Goal: Information Seeking & Learning: Learn about a topic

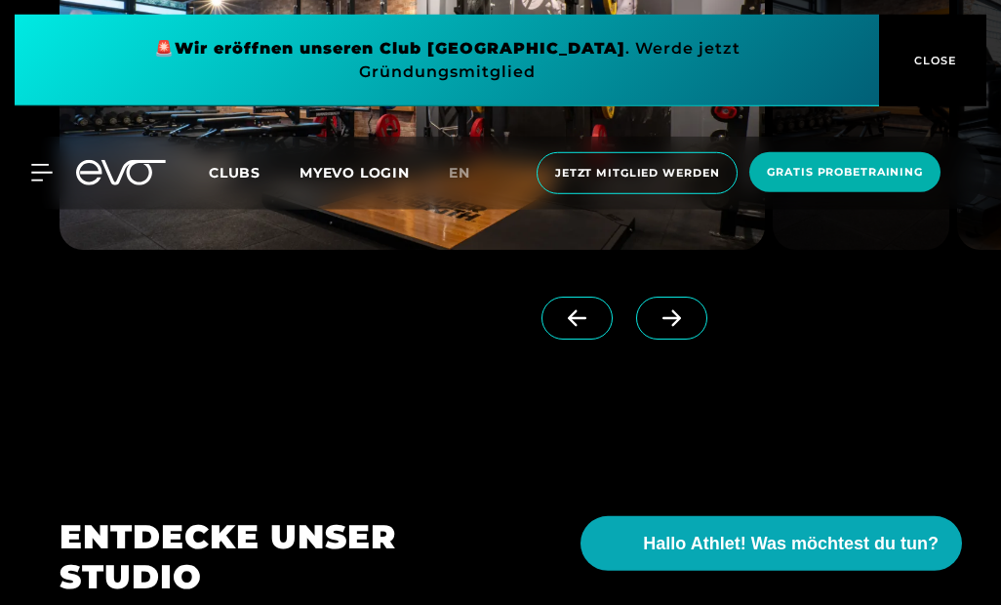
scroll to position [1620, 0]
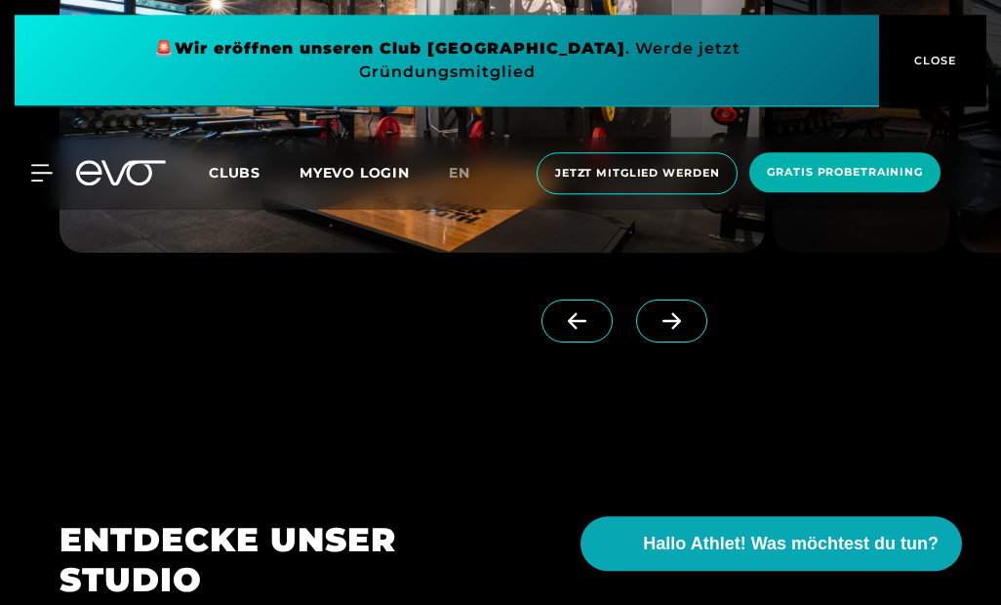
click at [244, 178] on span "Clubs" at bounding box center [235, 173] width 52 height 18
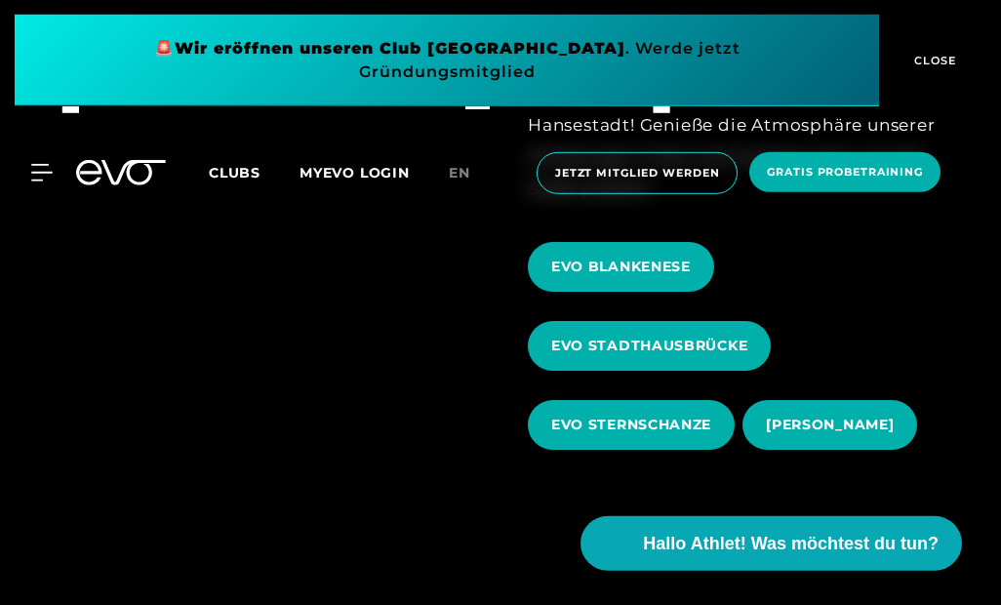
scroll to position [619, 0]
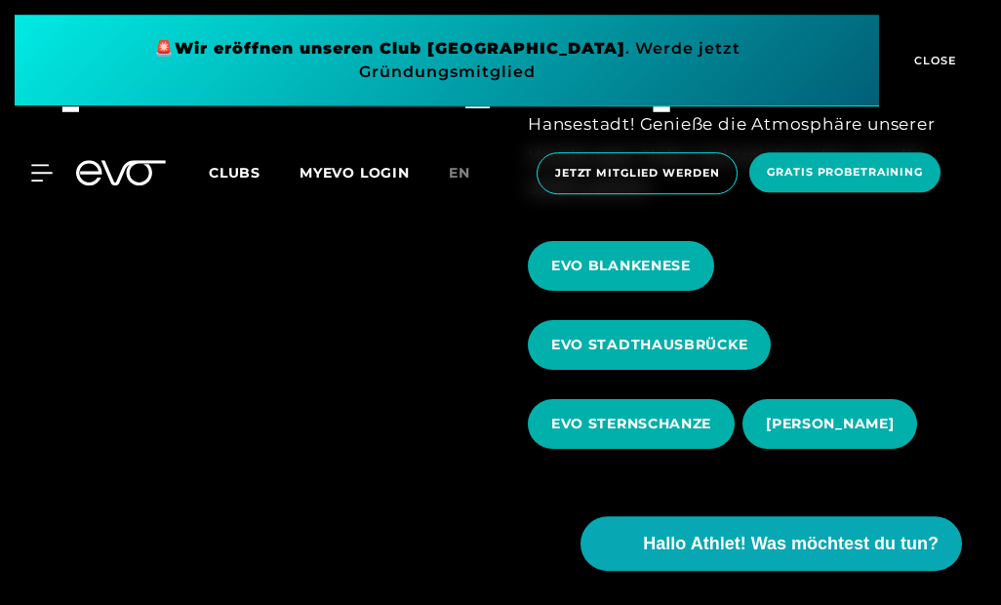
click at [684, 434] on span "EVO STERNSCHANZE" at bounding box center [631, 424] width 160 height 20
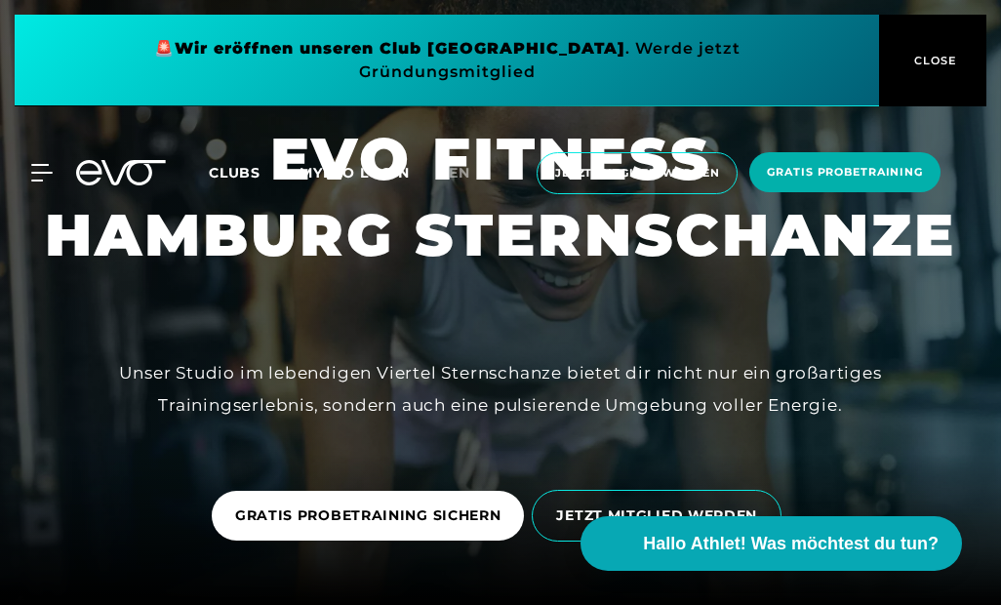
click at [234, 174] on span "Clubs" at bounding box center [235, 173] width 52 height 18
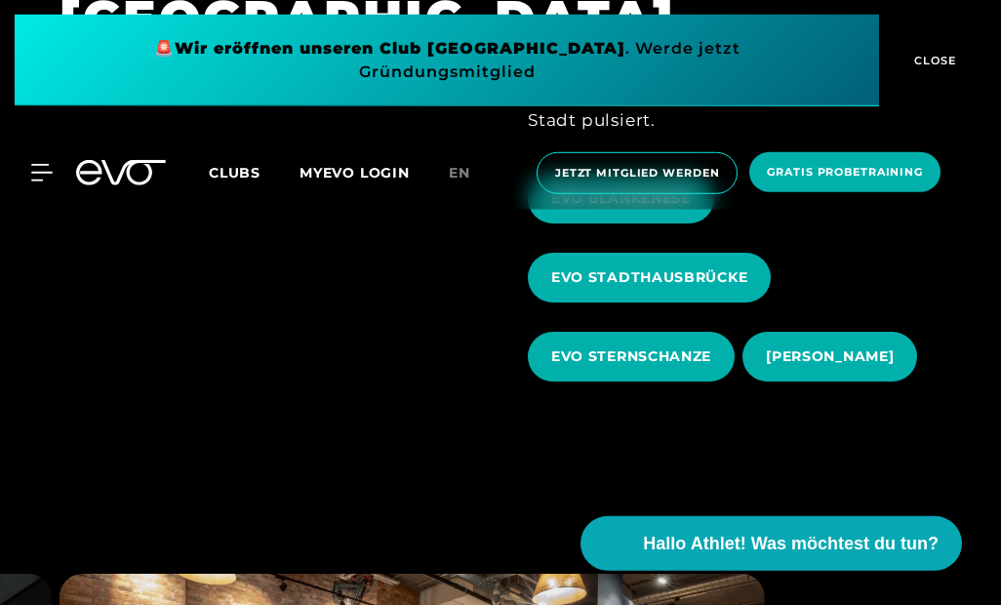
scroll to position [711, 0]
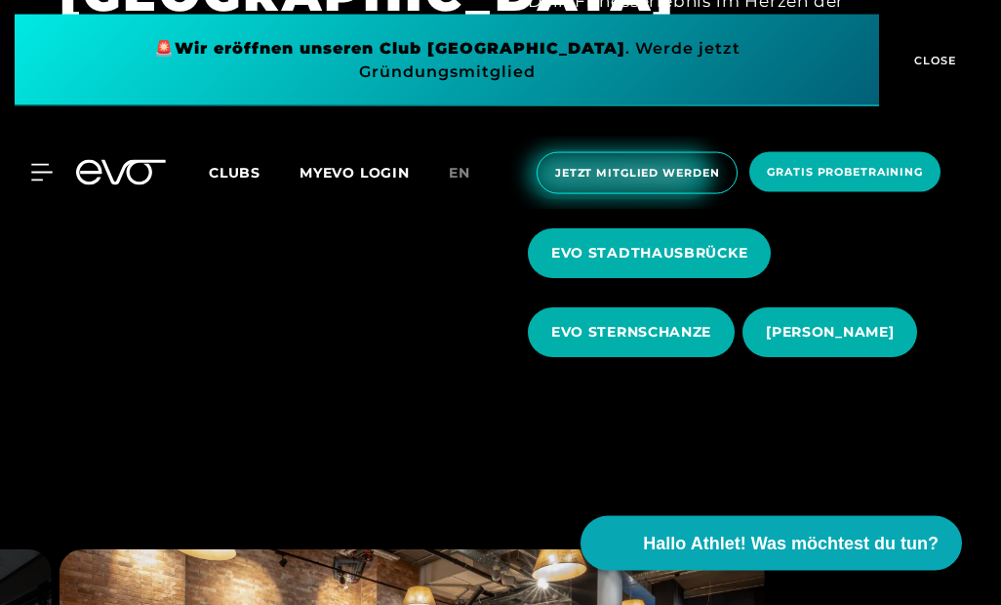
click at [733, 263] on span "EVO STADTHAUSBRÜCKE" at bounding box center [649, 253] width 196 height 20
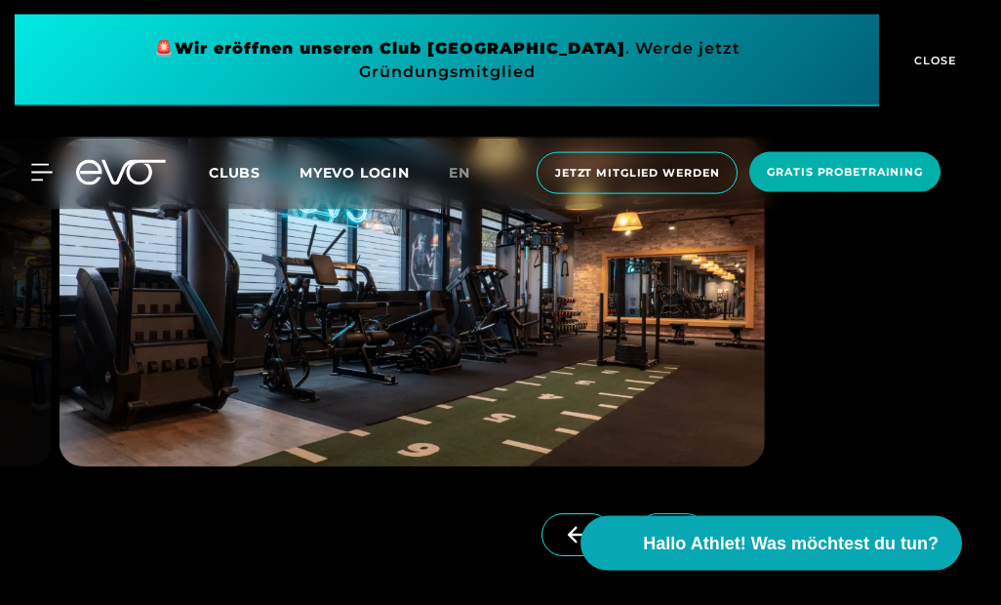
scroll to position [1407, 0]
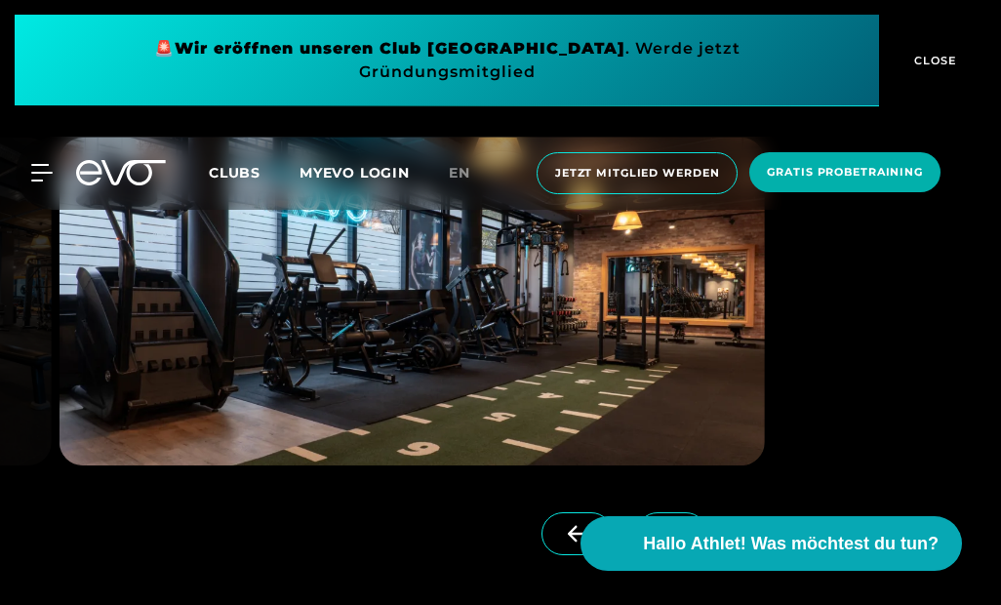
click at [248, 426] on img at bounding box center [411, 302] width 705 height 328
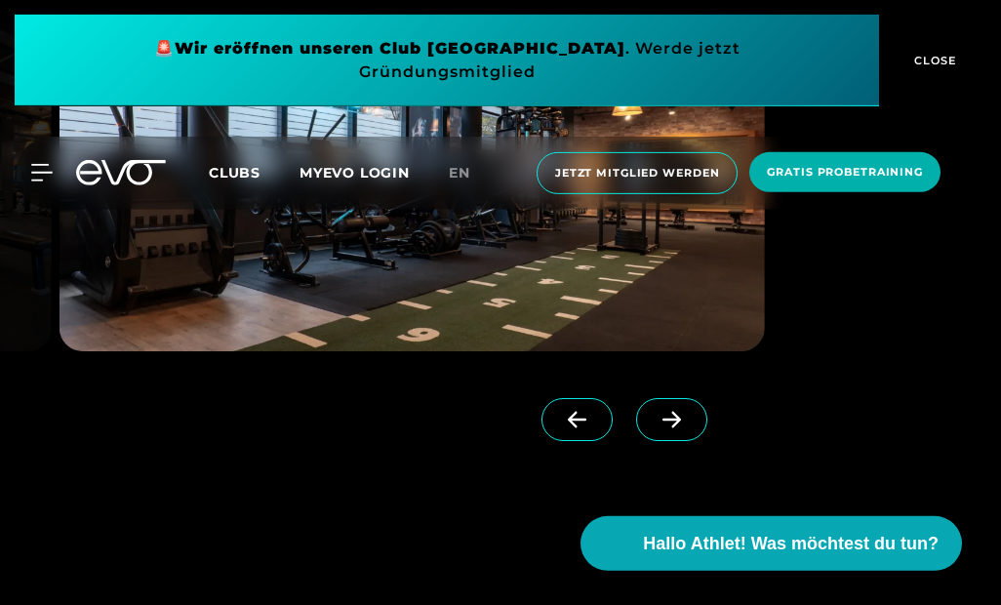
click at [691, 441] on span at bounding box center [671, 419] width 71 height 43
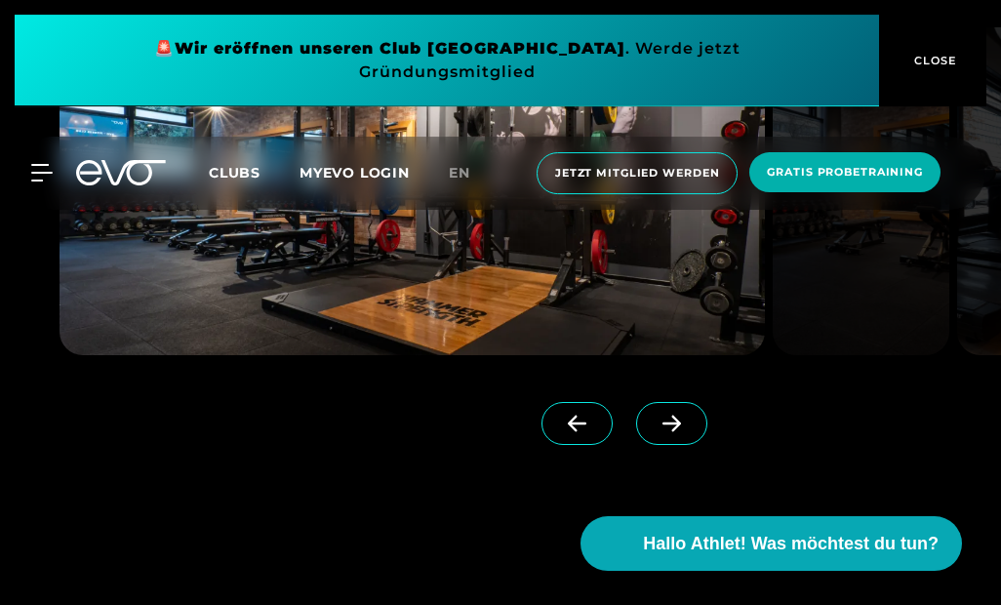
click at [678, 432] on icon at bounding box center [671, 423] width 19 height 17
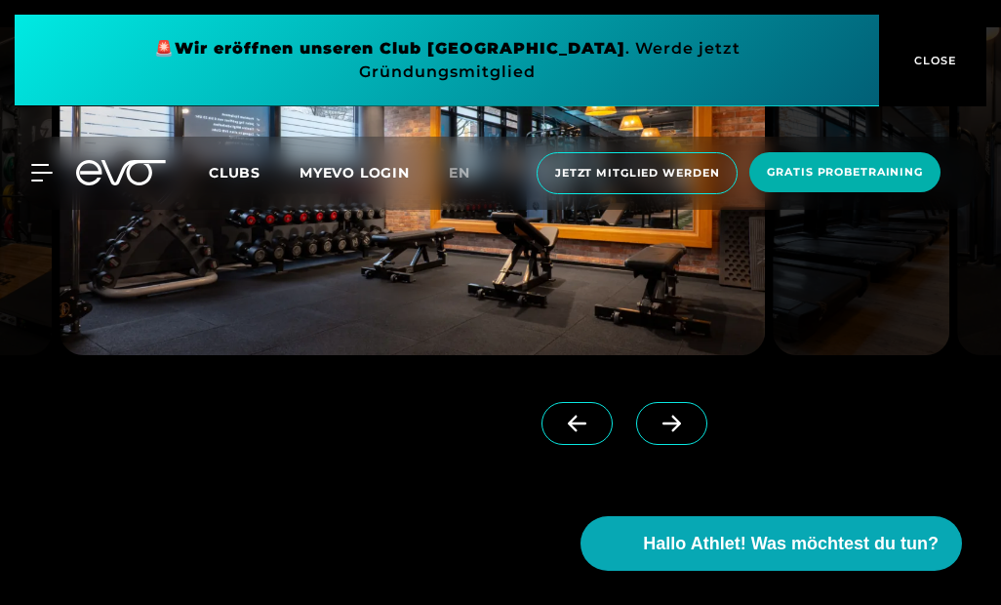
click at [680, 432] on icon at bounding box center [671, 424] width 34 height 18
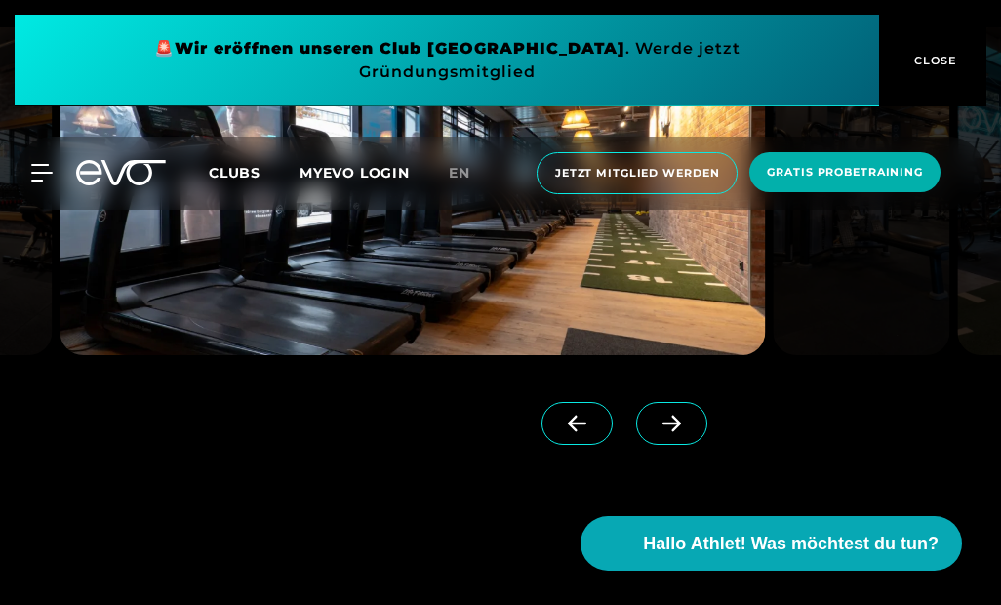
click at [676, 432] on icon at bounding box center [671, 424] width 34 height 18
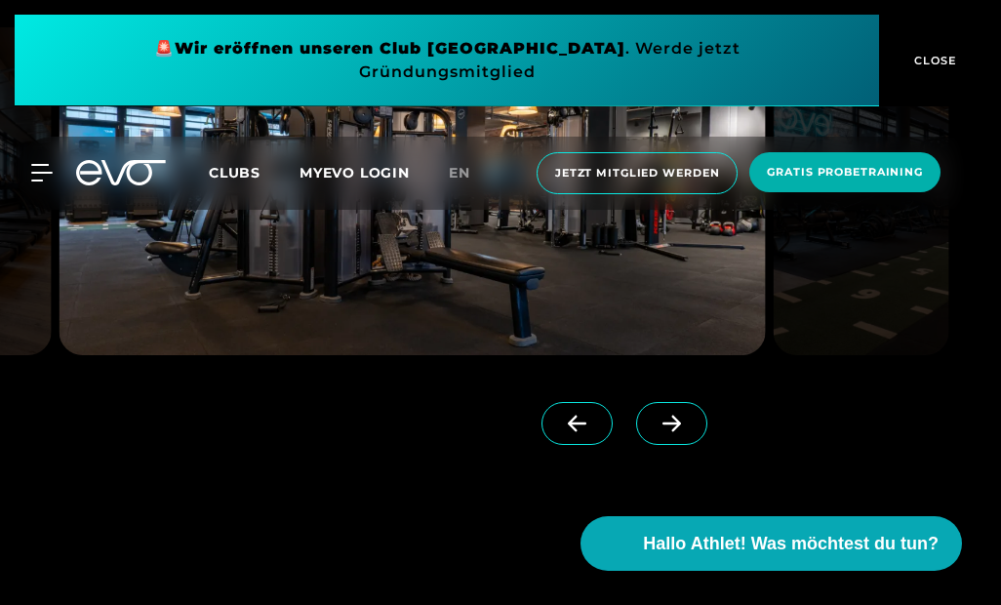
click at [682, 432] on icon at bounding box center [671, 424] width 34 height 18
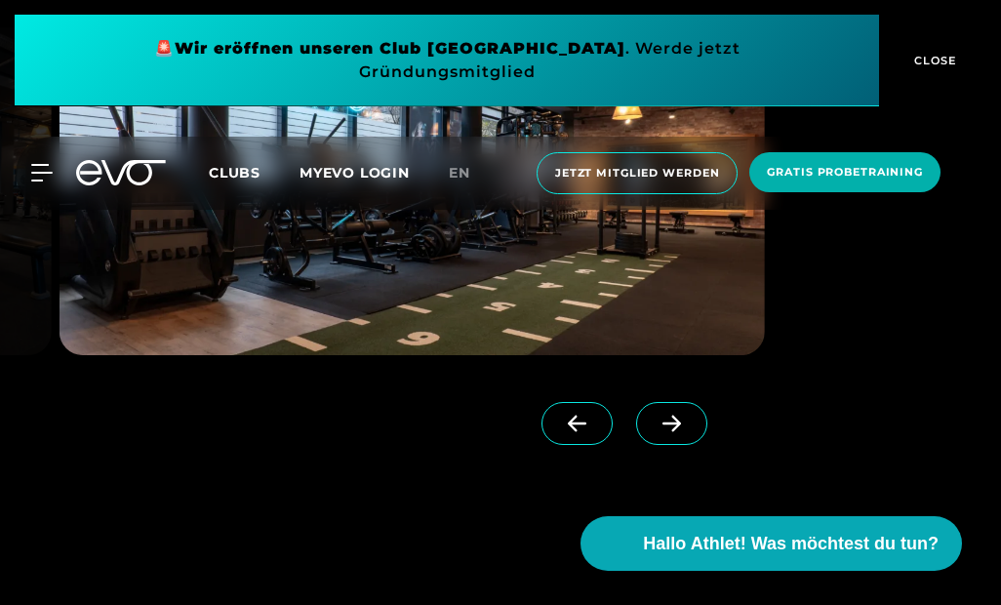
click at [684, 432] on icon at bounding box center [671, 424] width 34 height 18
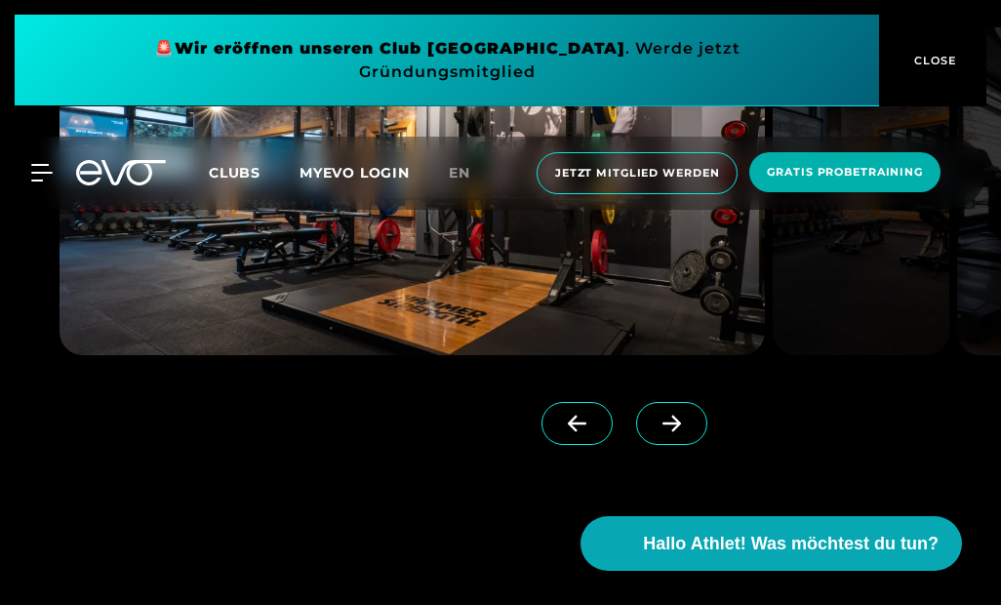
click at [683, 432] on icon at bounding box center [671, 424] width 34 height 18
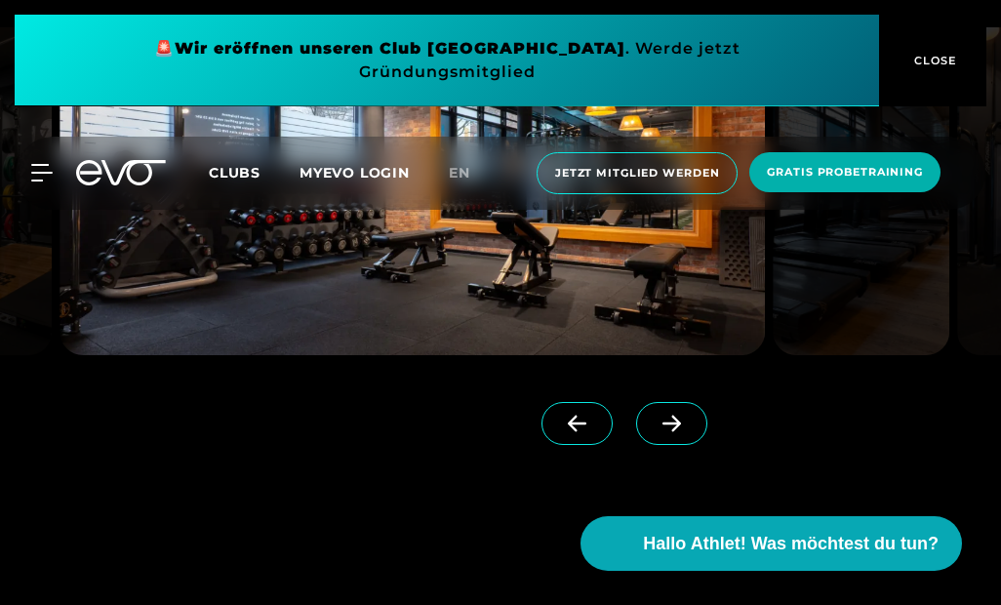
click at [686, 432] on icon at bounding box center [671, 424] width 34 height 18
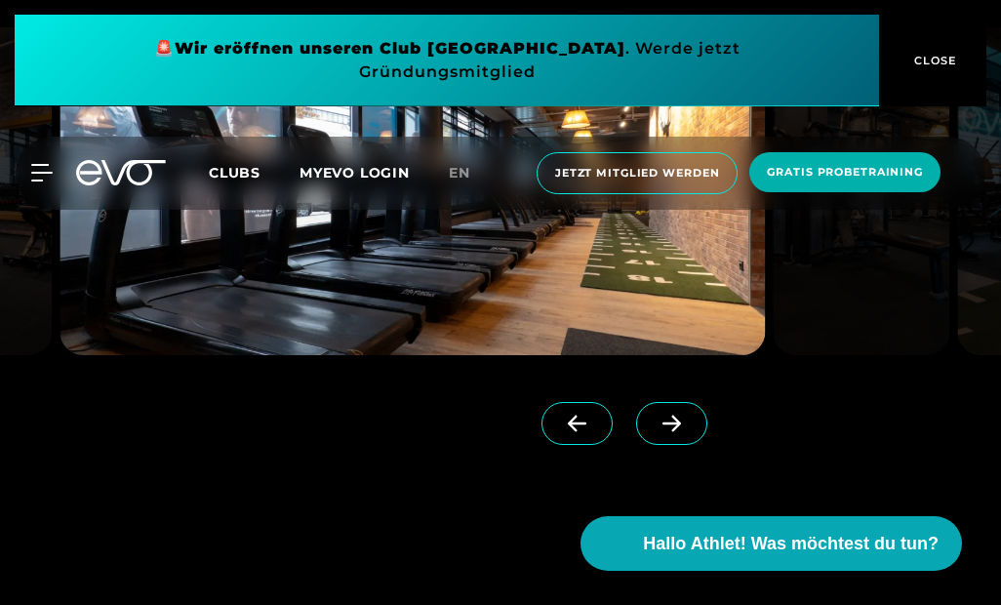
click at [690, 445] on span at bounding box center [671, 423] width 71 height 43
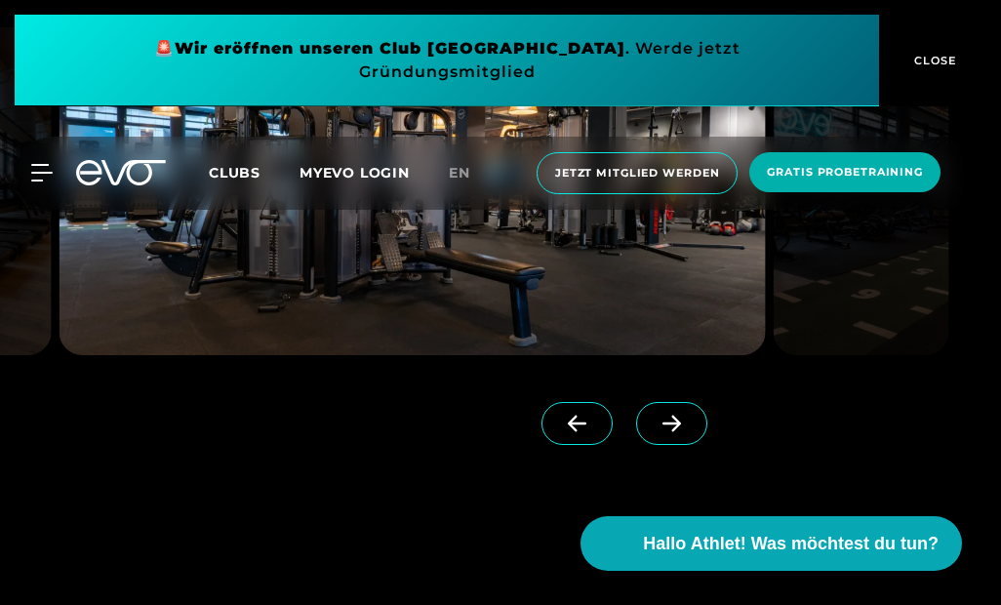
click at [682, 432] on icon at bounding box center [671, 424] width 34 height 18
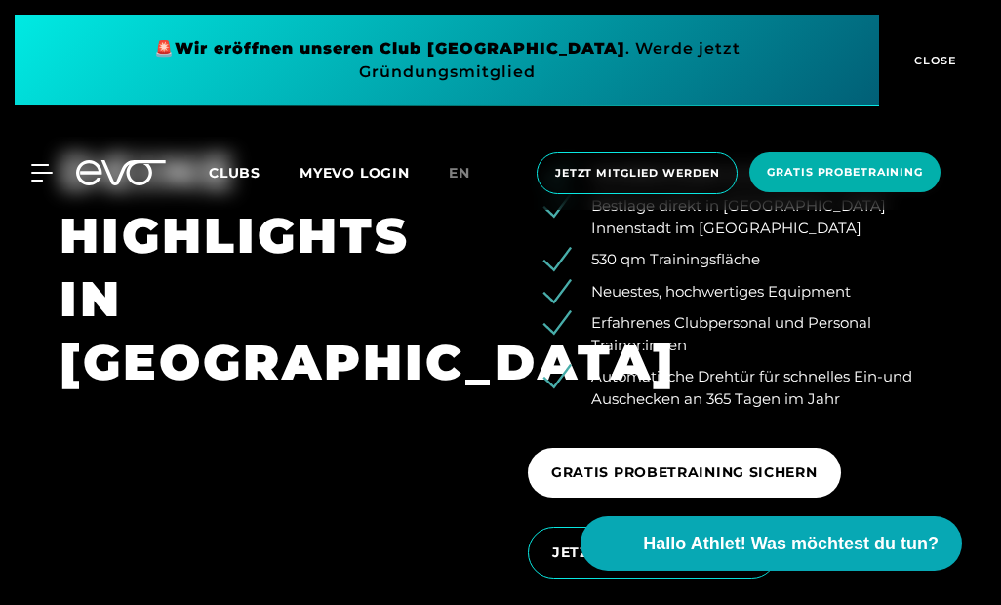
scroll to position [2588, 0]
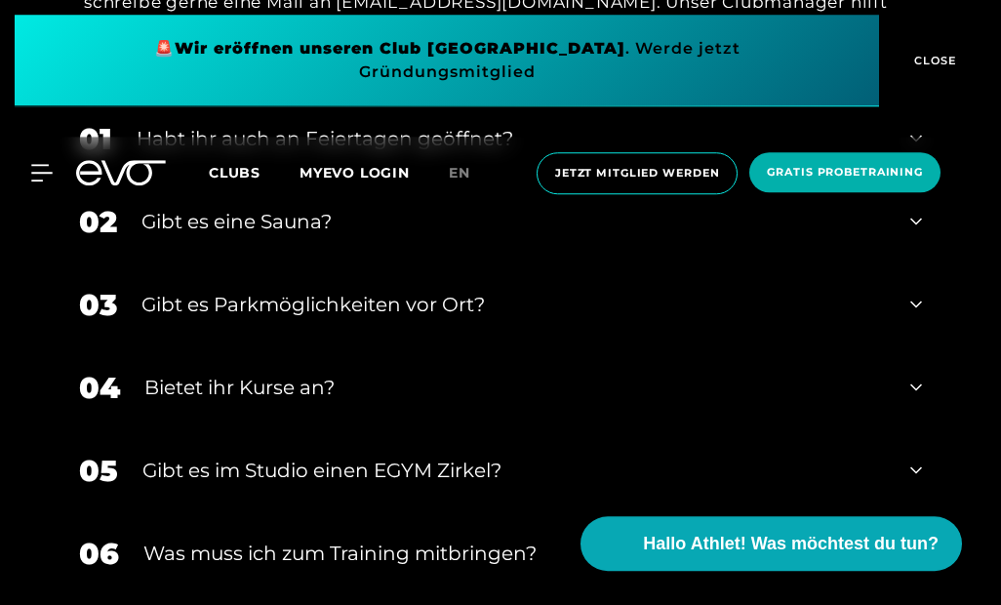
click at [913, 233] on icon at bounding box center [916, 221] width 12 height 23
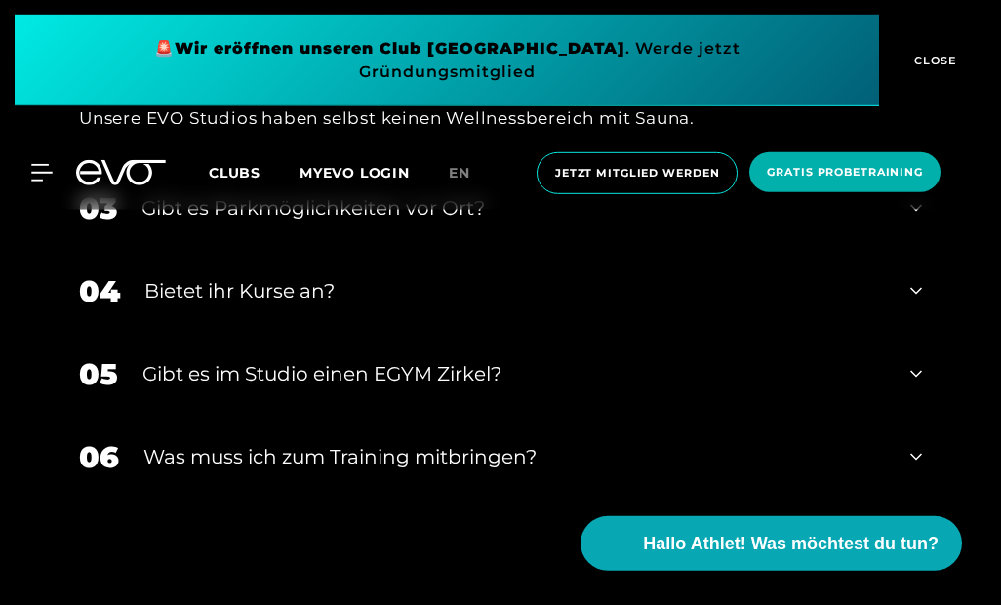
click at [926, 250] on div "03 Gibt es Parkmöglichkeiten vor Ort?" at bounding box center [500, 208] width 882 height 83
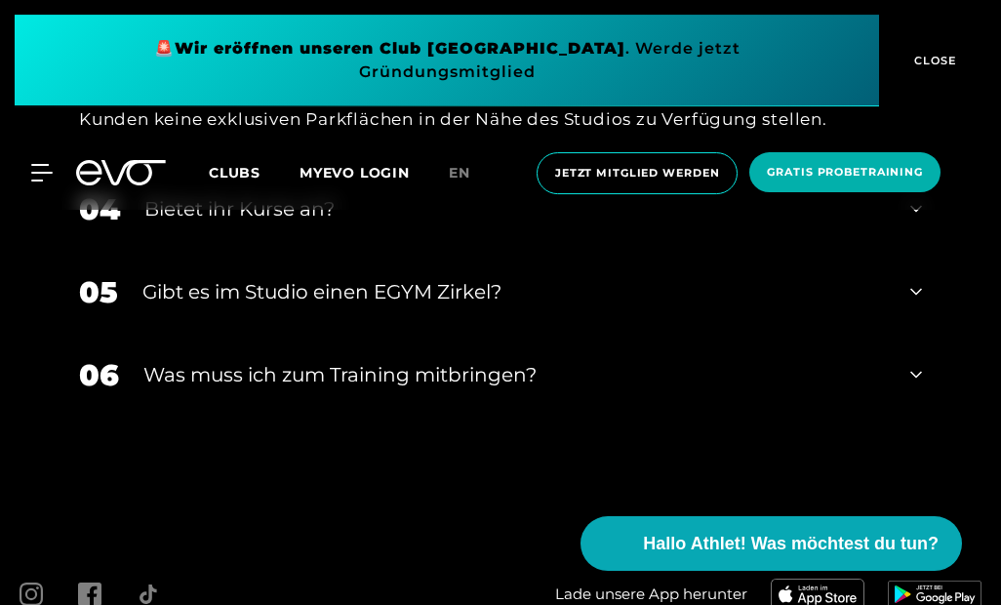
click at [917, 220] on icon at bounding box center [916, 208] width 12 height 23
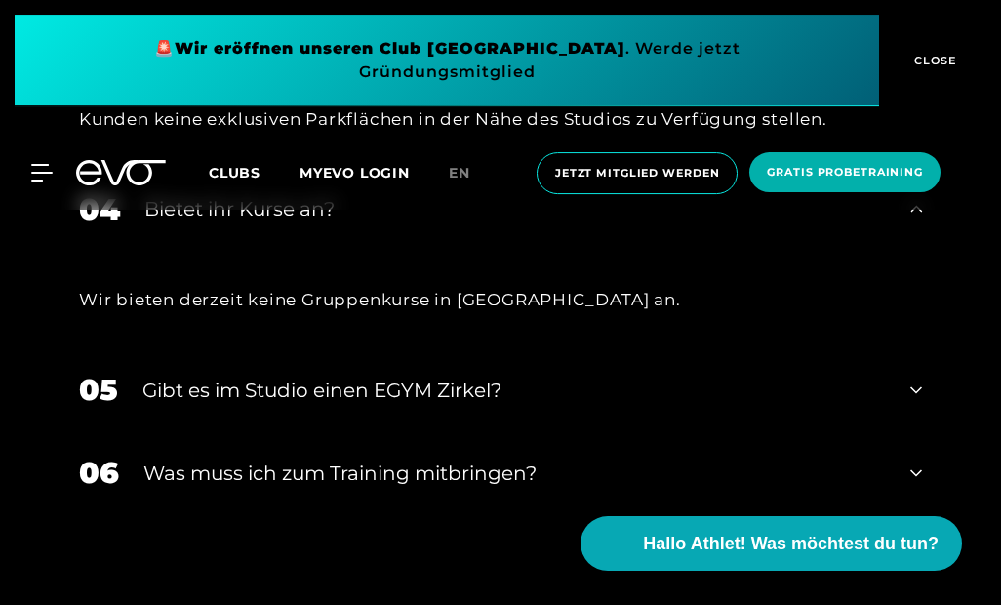
scroll to position [6960, 0]
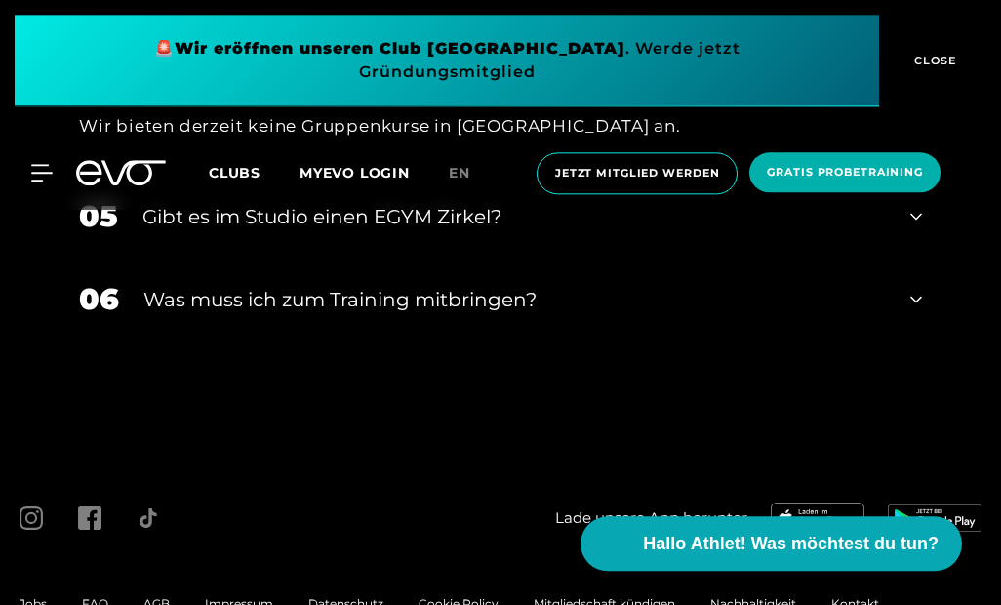
click at [919, 228] on icon at bounding box center [916, 216] width 12 height 23
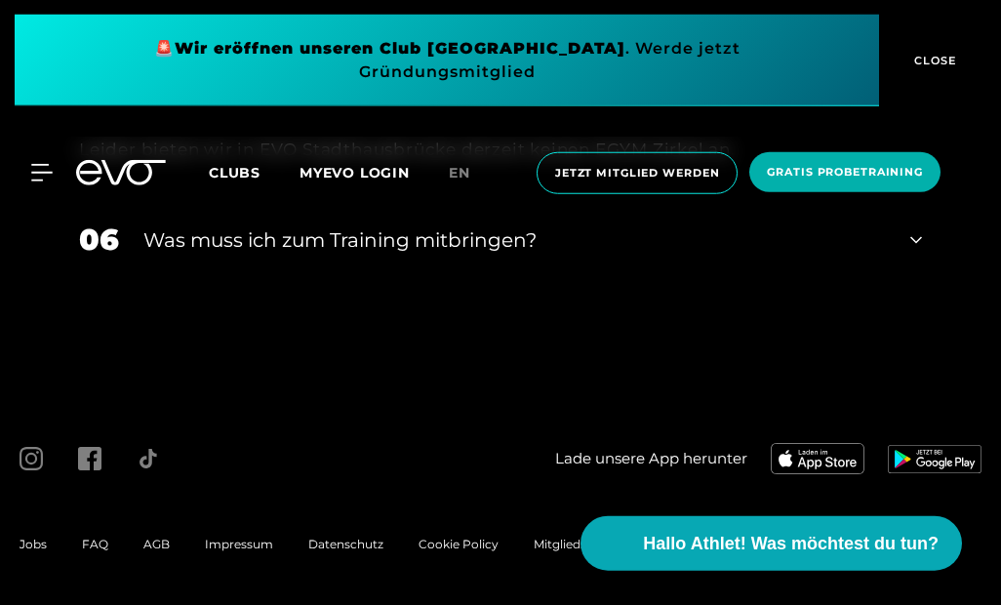
scroll to position [7295, 0]
click at [910, 252] on icon at bounding box center [916, 239] width 12 height 23
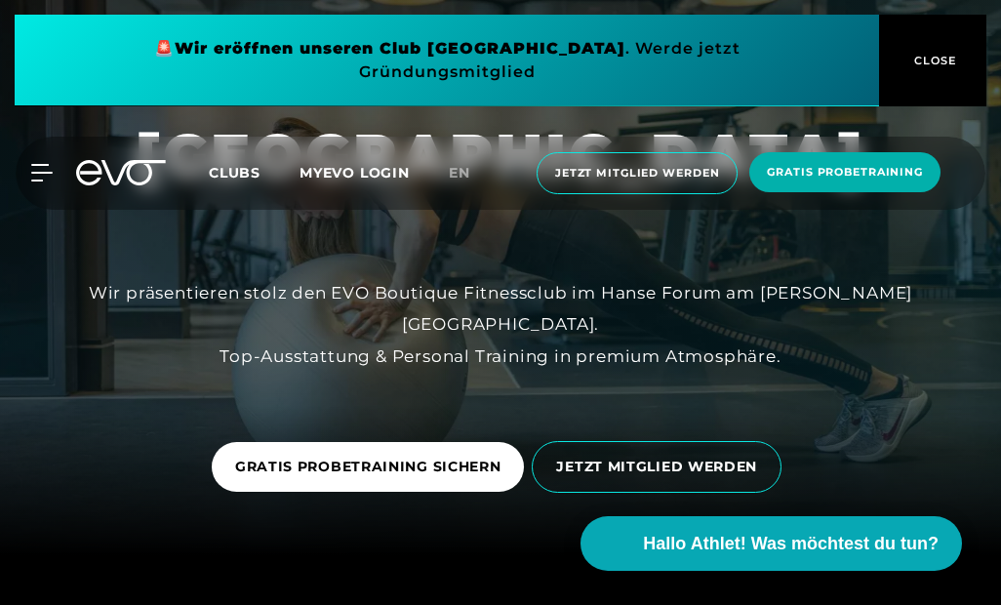
scroll to position [0, 0]
